Goal: Answer question/provide support: Answer question/provide support

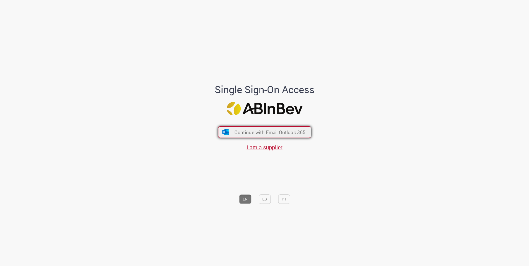
click at [238, 132] on span "Continue with Email Outlook 365" at bounding box center [270, 132] width 71 height 6
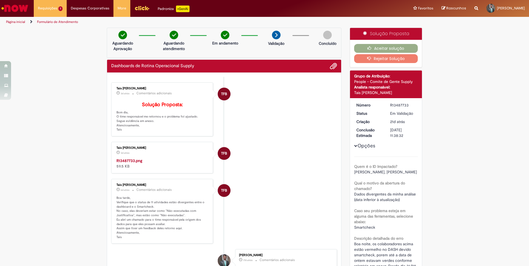
scroll to position [28, 0]
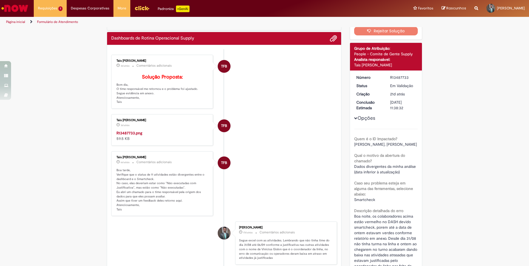
click at [169, 130] on img "Histórico de tíquete" at bounding box center [163, 130] width 92 height 0
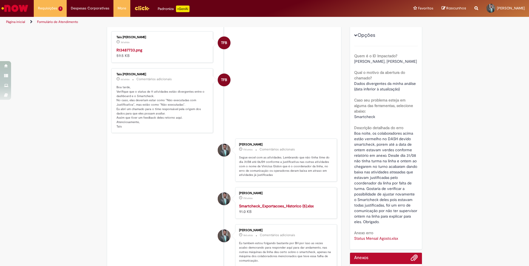
scroll to position [0, 0]
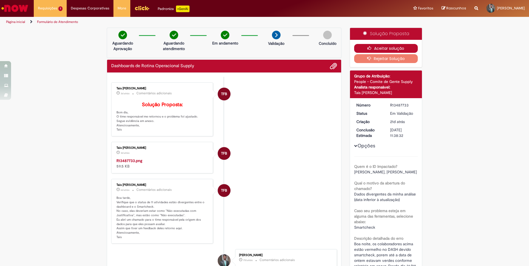
click at [391, 48] on button "Aceitar solução" at bounding box center [386, 48] width 64 height 9
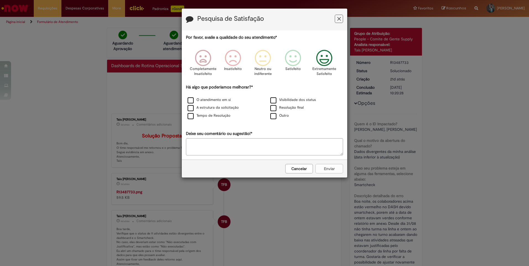
click at [324, 61] on icon "Feedback" at bounding box center [324, 58] width 21 height 17
click at [265, 146] on textarea "Deixe seu comentário ou sugestão!*" at bounding box center [264, 146] width 157 height 17
type textarea "**"
click at [267, 167] on div "Cancelar Enviar" at bounding box center [265, 169] width 166 height 18
click at [325, 168] on div "Cancelar Enviar" at bounding box center [265, 169] width 166 height 18
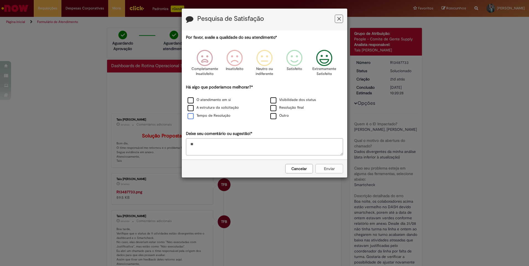
click at [190, 115] on label "Tempo de Resolução" at bounding box center [209, 115] width 43 height 5
click at [325, 167] on button "Enviar" at bounding box center [330, 168] width 28 height 9
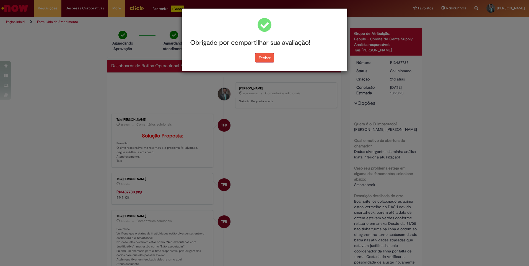
click at [272, 61] on button "Fechar" at bounding box center [264, 57] width 19 height 9
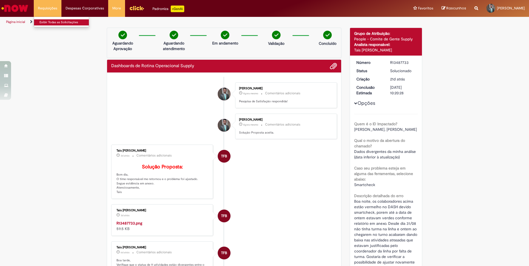
click at [51, 25] on link "Exibir Todas as Solicitações" at bounding box center [64, 22] width 61 height 6
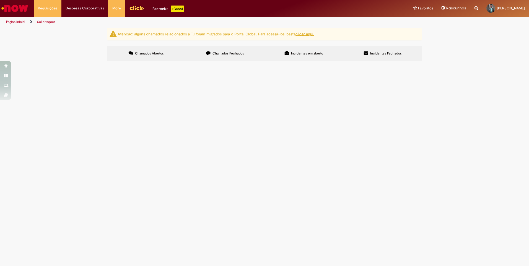
click at [250, 54] on label "Chamados Fechados" at bounding box center [225, 53] width 79 height 15
